Goal: Information Seeking & Learning: Learn about a topic

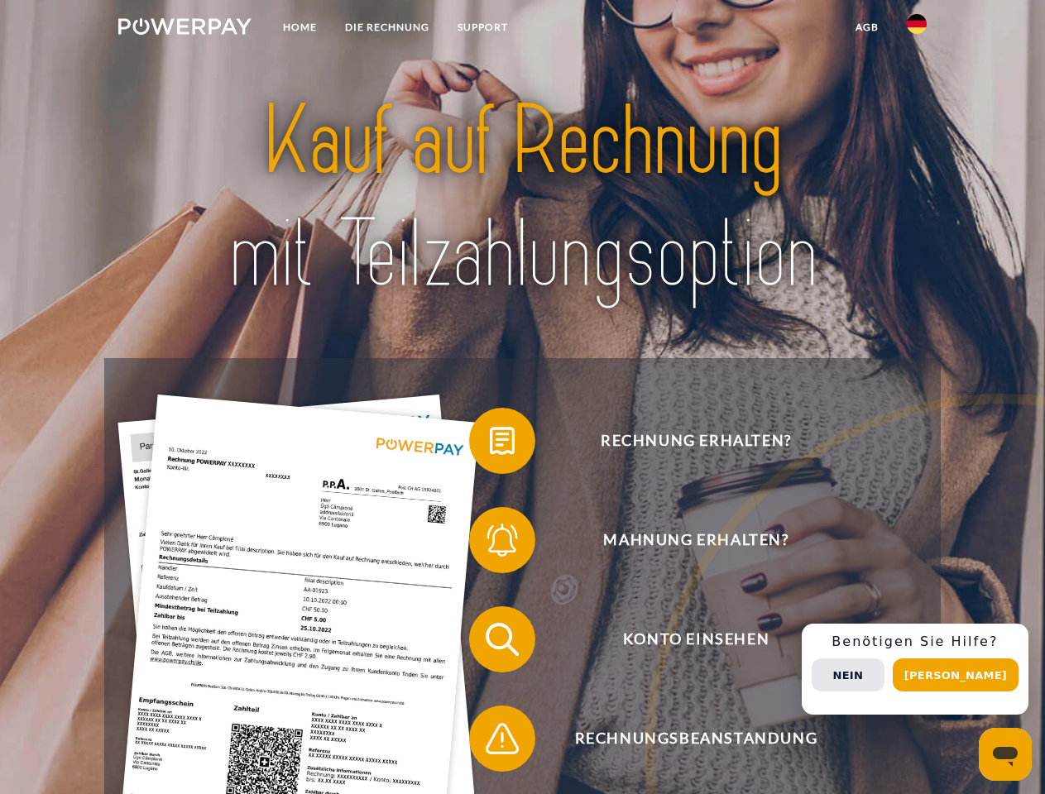
click at [184, 29] on img at bounding box center [184, 26] width 133 height 17
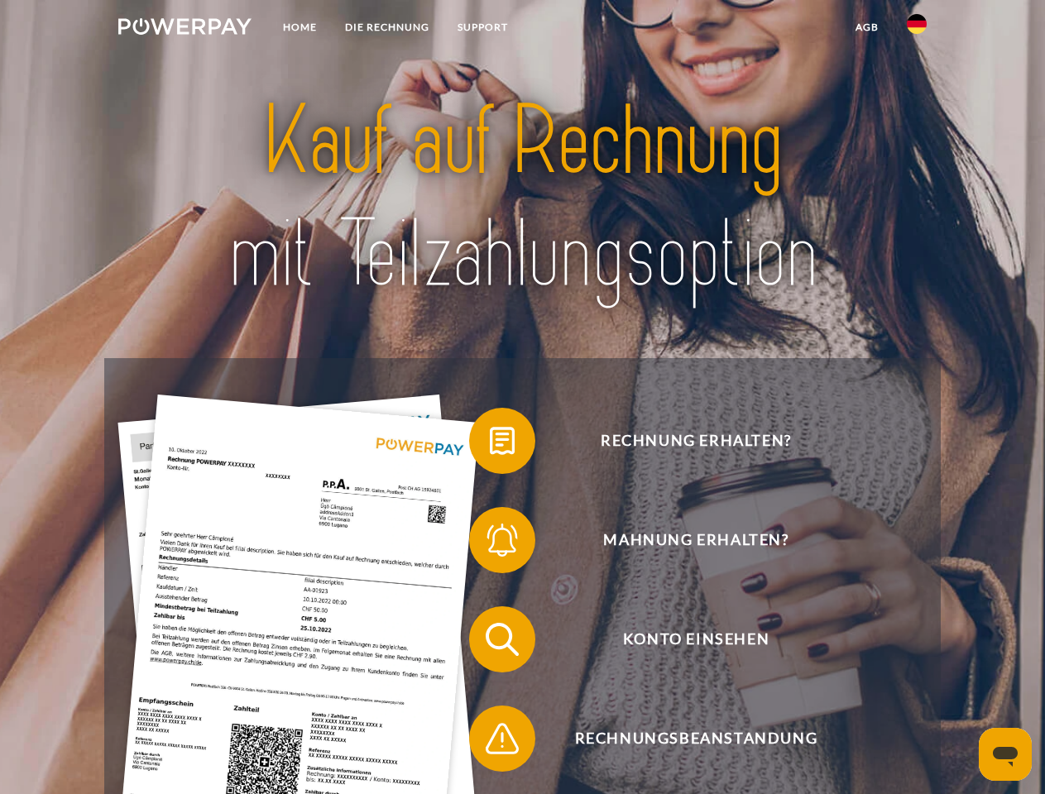
click at [917, 29] on img at bounding box center [917, 24] width 20 height 20
click at [866, 27] on link "agb" at bounding box center [866, 27] width 51 height 30
click at [490, 444] on span at bounding box center [477, 441] width 83 height 83
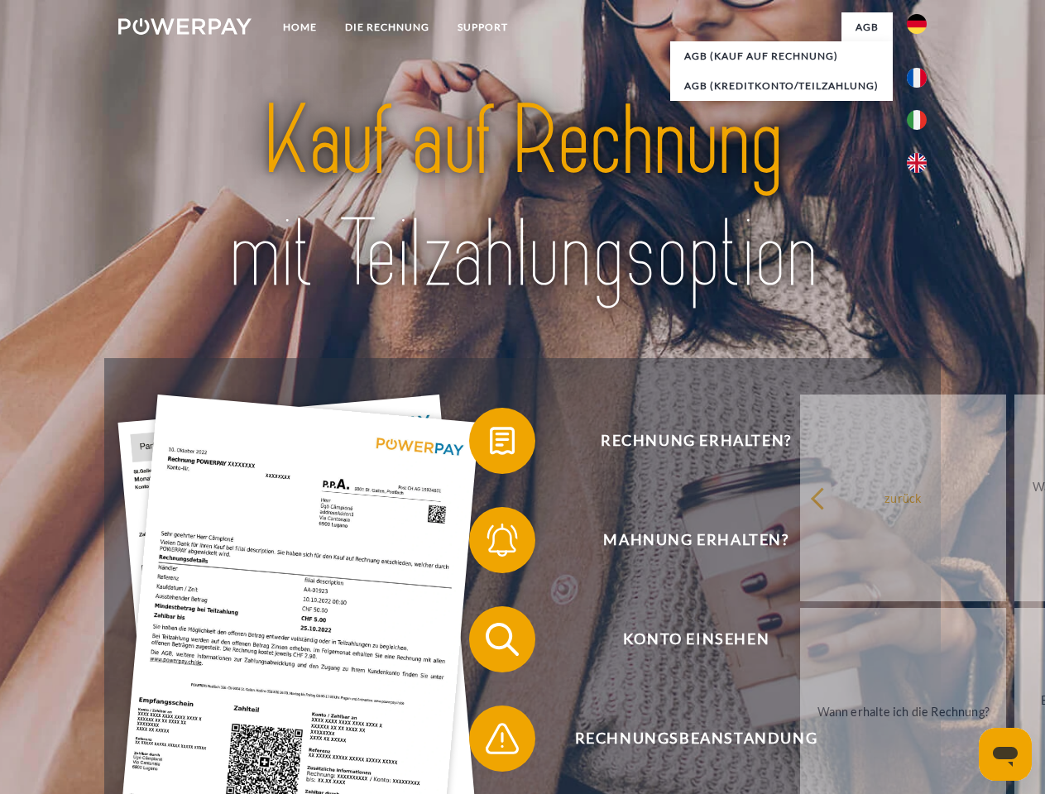
click at [490, 543] on span at bounding box center [477, 540] width 83 height 83
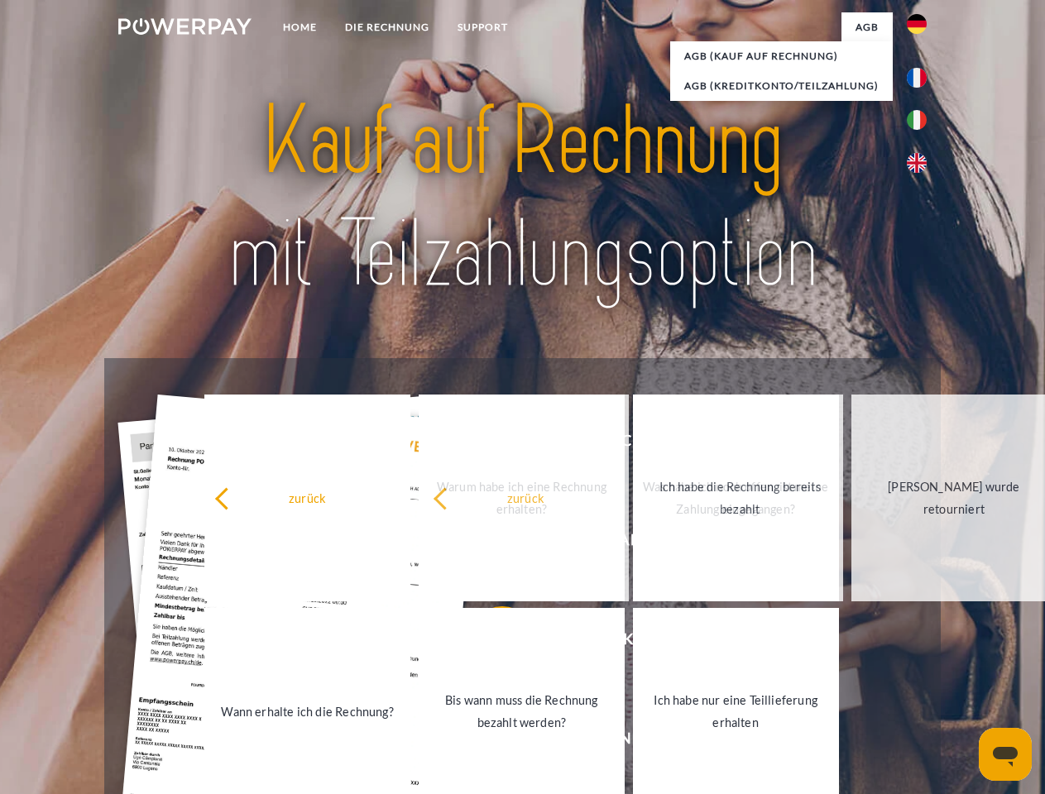
click at [633, 742] on link "Ich habe nur eine Teillieferung erhalten" at bounding box center [736, 711] width 206 height 207
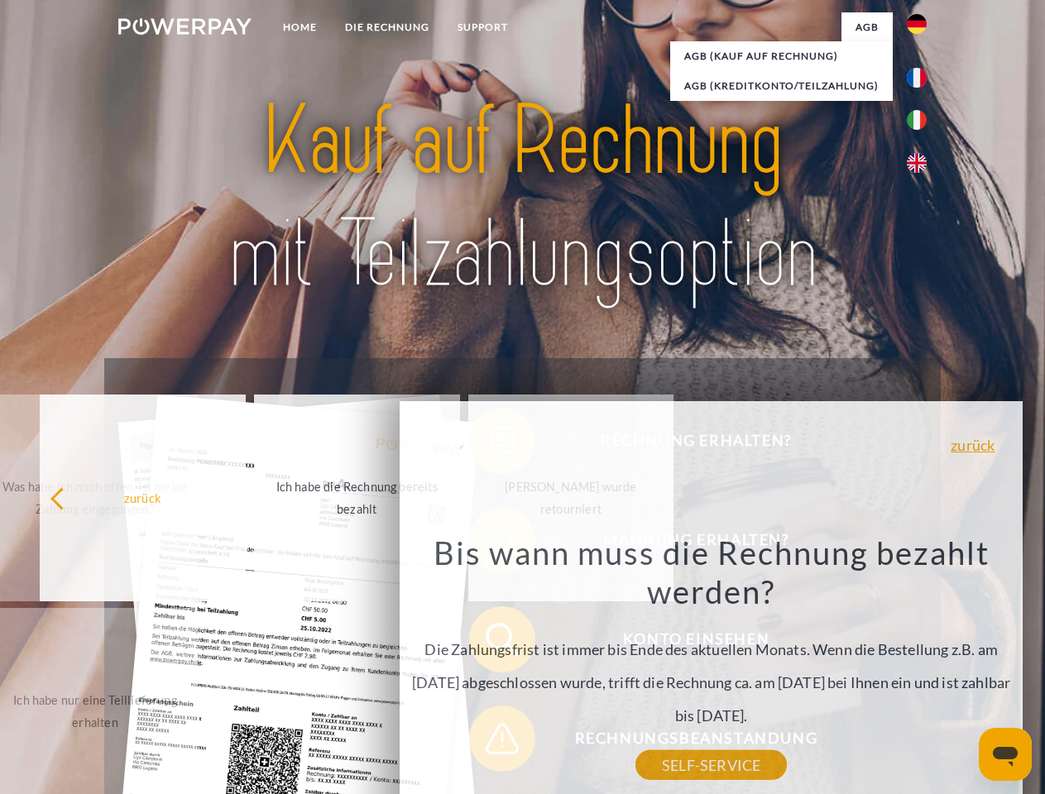
click at [921, 669] on div "Rechnung erhalten? Mahnung erhalten? Konto einsehen" at bounding box center [522, 689] width 836 height 662
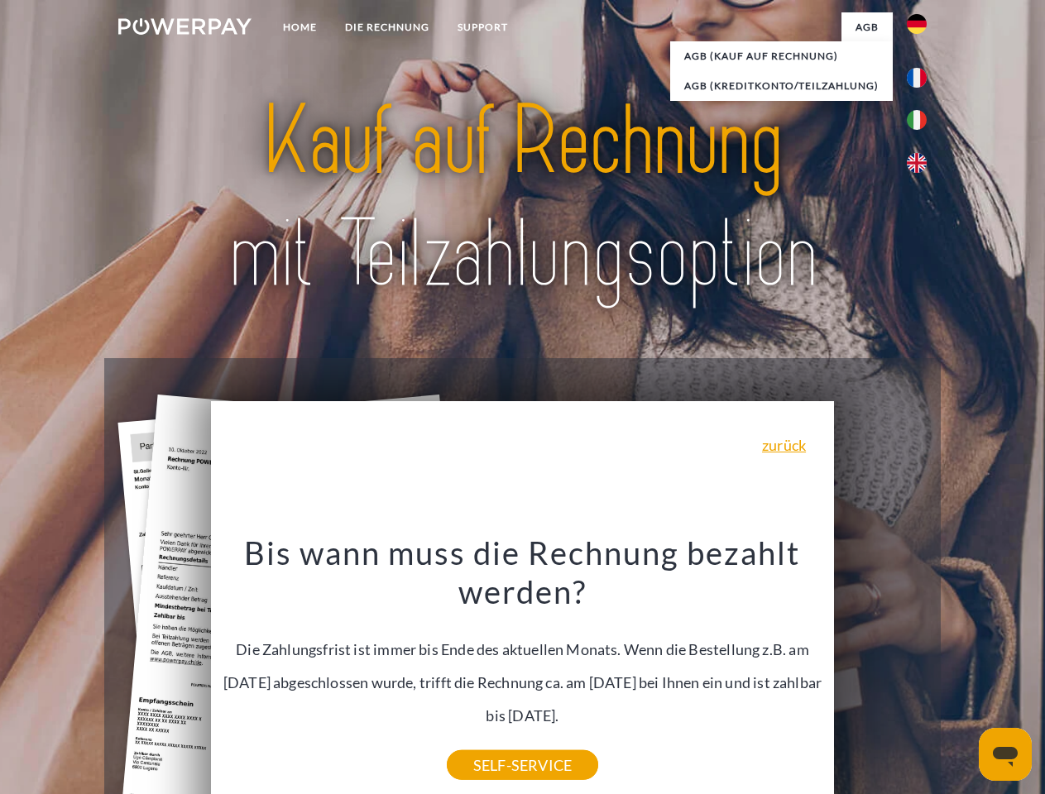
click at [880, 673] on span "Konto einsehen" at bounding box center [695, 639] width 405 height 66
click at [961, 675] on header "Home DIE RECHNUNG SUPPORT" at bounding box center [522, 571] width 1045 height 1142
